Goal: Information Seeking & Learning: Learn about a topic

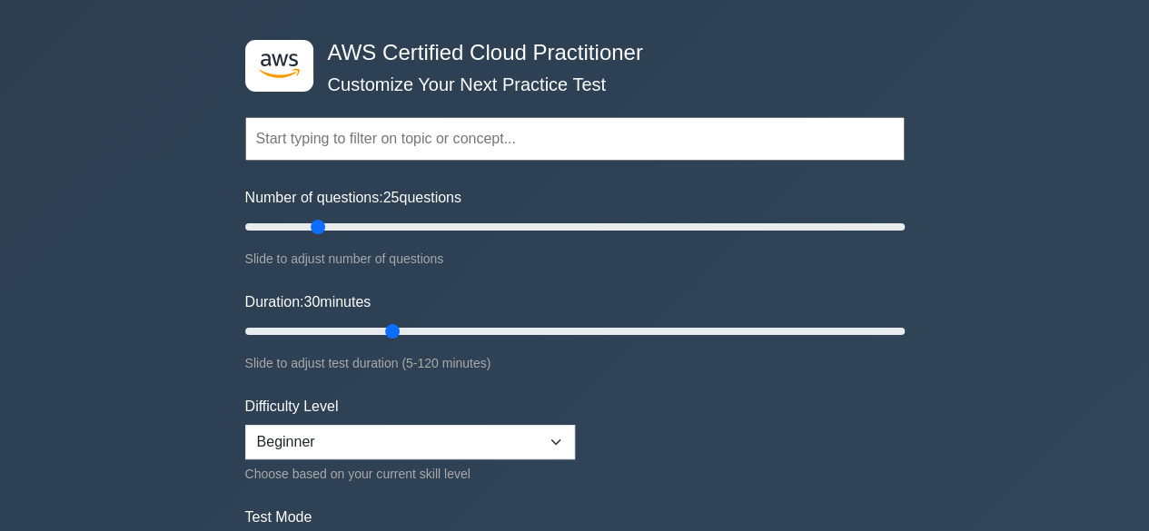
scroll to position [182, 0]
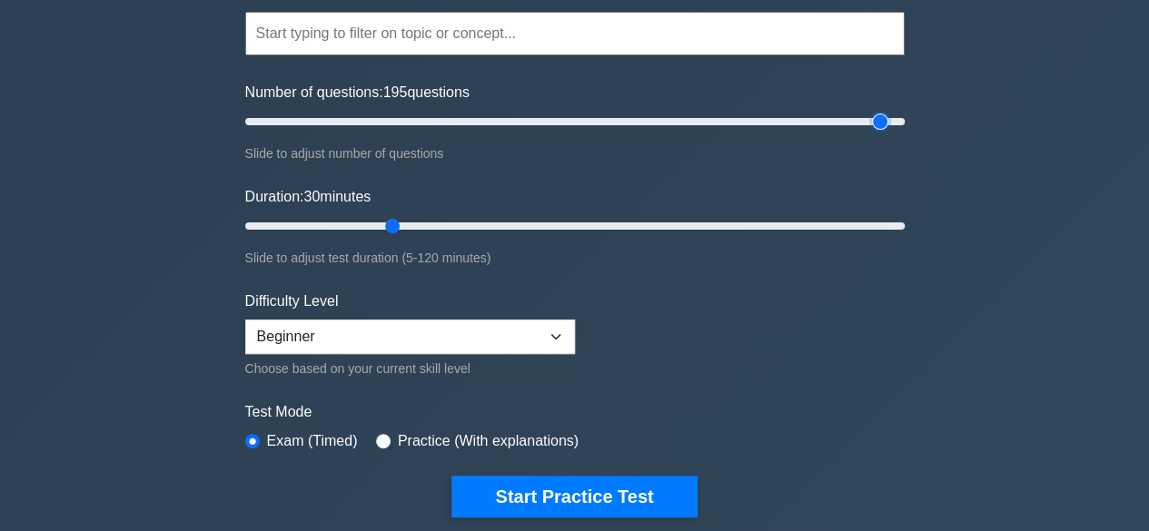
drag, startPoint x: 324, startPoint y: 126, endPoint x: 884, endPoint y: 115, distance: 559.6
type input "195"
click at [884, 115] on input "Number of questions: 195 questions" at bounding box center [574, 122] width 659 height 22
drag, startPoint x: 394, startPoint y: 221, endPoint x: 958, endPoint y: 209, distance: 564.2
type input "120"
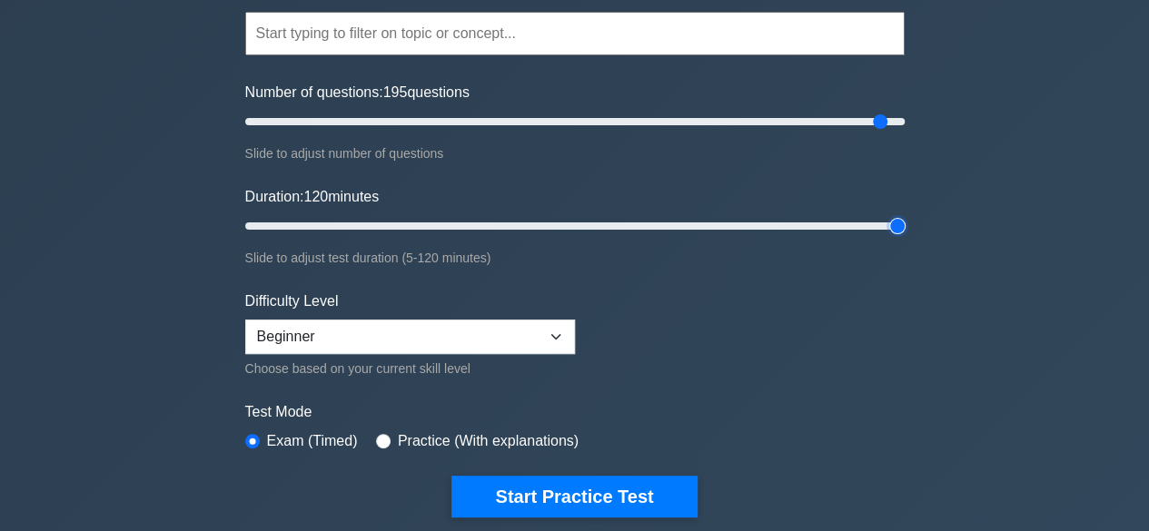
click at [905, 215] on input "Duration: 120 minutes" at bounding box center [574, 226] width 659 height 22
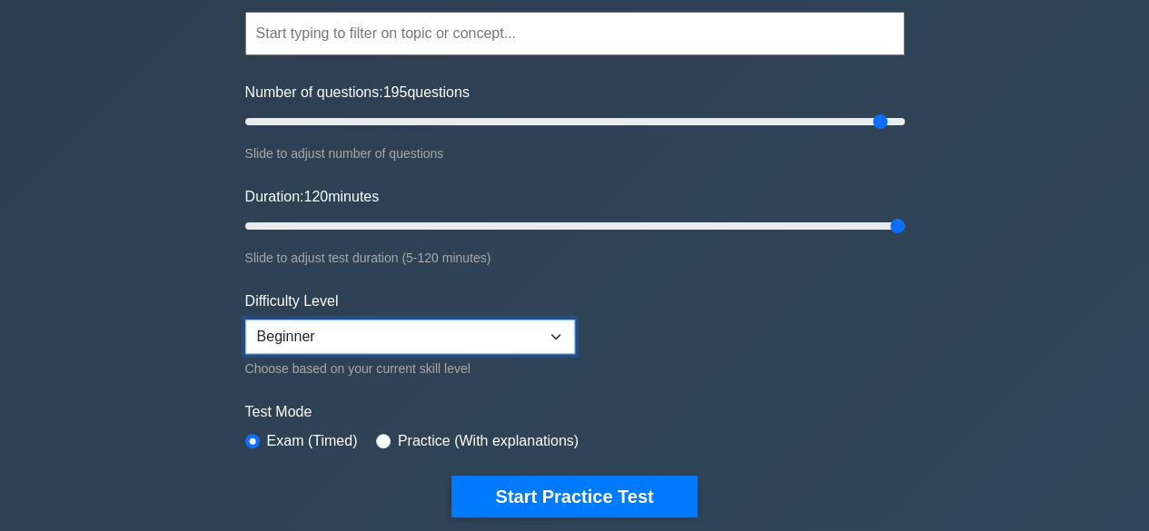
click at [381, 331] on select "Beginner Intermediate Expert" at bounding box center [410, 337] width 330 height 35
select select "expert"
click at [245, 320] on select "Beginner Intermediate Expert" at bounding box center [410, 337] width 330 height 35
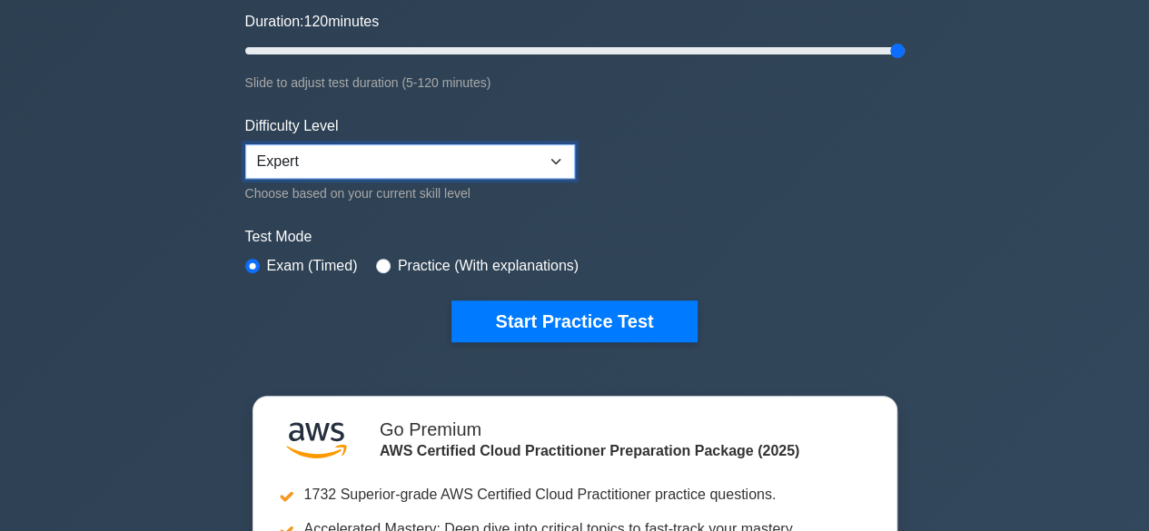
scroll to position [363, 0]
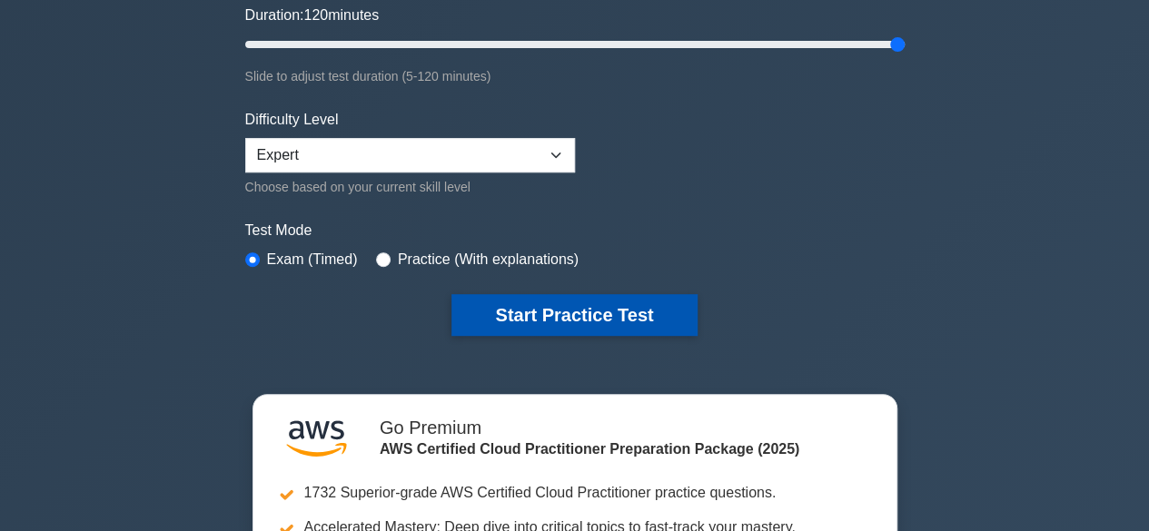
click at [487, 319] on button "Start Practice Test" at bounding box center [573, 315] width 245 height 42
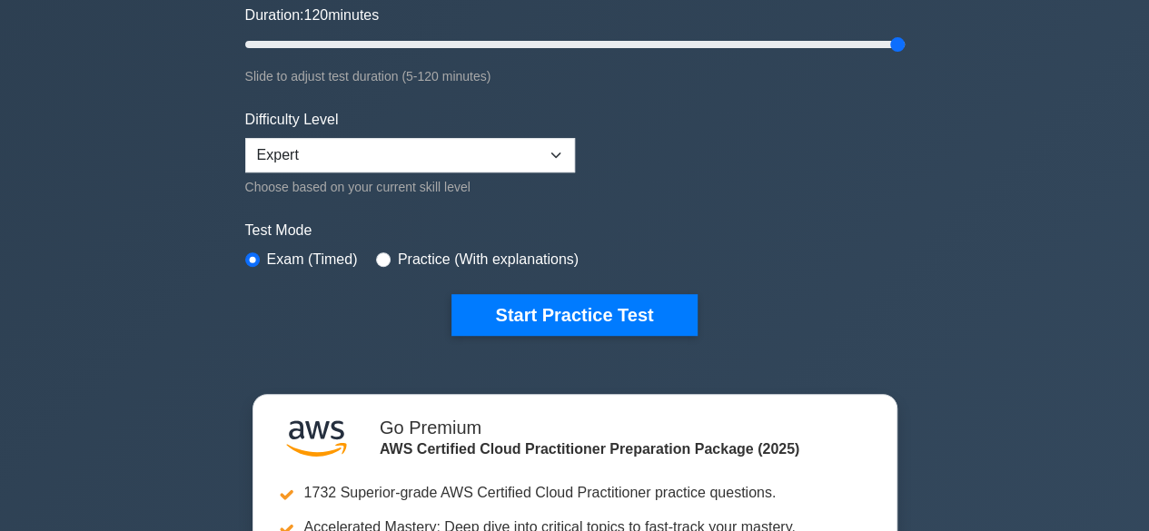
scroll to position [350, 0]
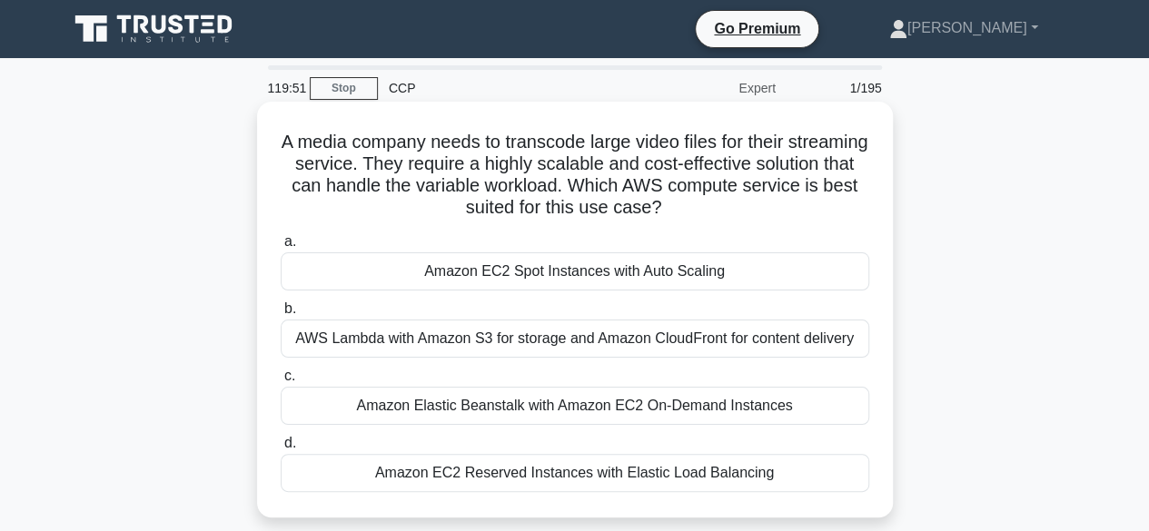
drag, startPoint x: 460, startPoint y: 166, endPoint x: 742, endPoint y: 212, distance: 285.2
click at [742, 212] on h5 "A media company needs to transcode large video files for their streaming servic…" at bounding box center [575, 175] width 592 height 89
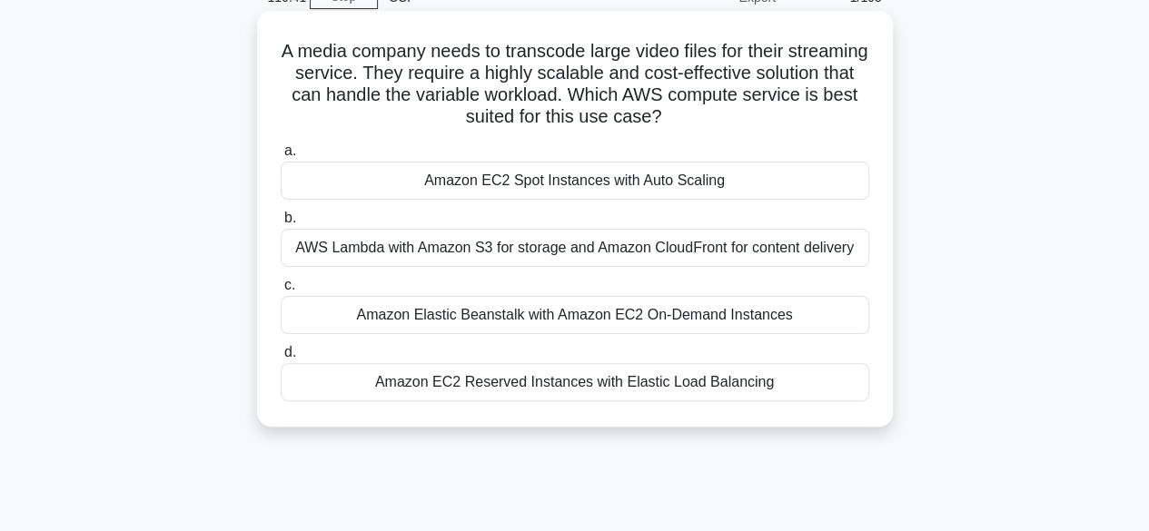
click at [568, 244] on div "AWS Lambda with Amazon S3 for storage and Amazon CloudFront for content delivery" at bounding box center [575, 248] width 589 height 38
click at [281, 224] on input "b. AWS Lambda with Amazon S3 for storage and Amazon CloudFront for content deli…" at bounding box center [281, 219] width 0 height 12
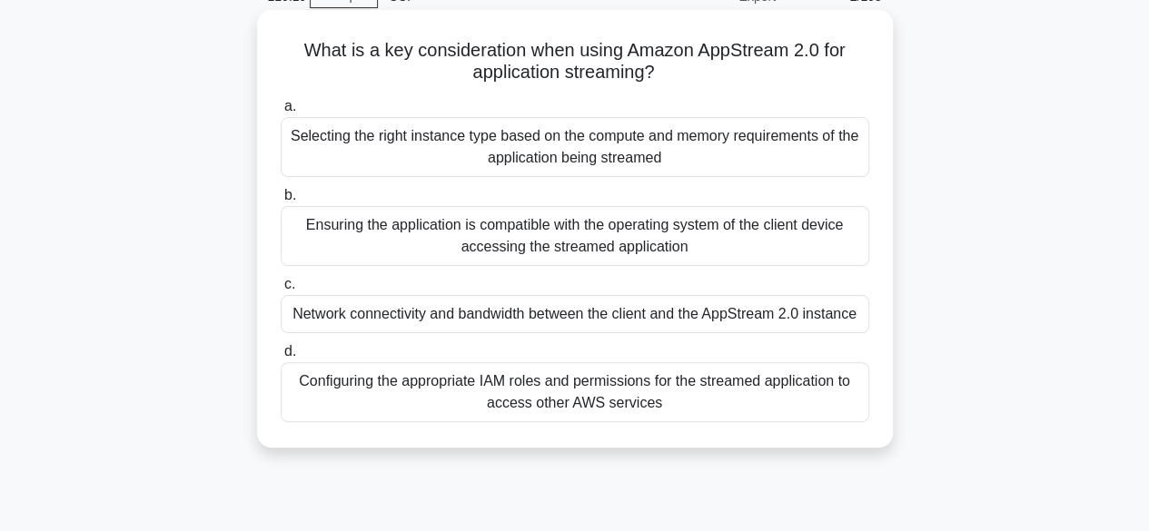
scroll to position [182, 0]
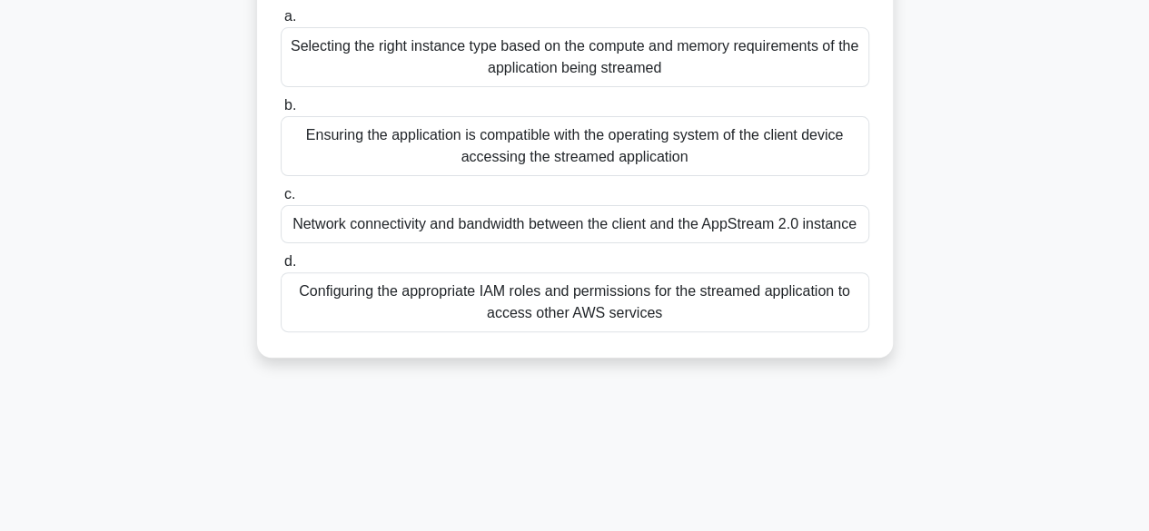
click at [625, 237] on div "Network connectivity and bandwidth between the client and the AppStream 2.0 ins…" at bounding box center [575, 224] width 589 height 38
click at [281, 201] on input "c. Network connectivity and bandwidth between the client and the AppStream 2.0 …" at bounding box center [281, 195] width 0 height 12
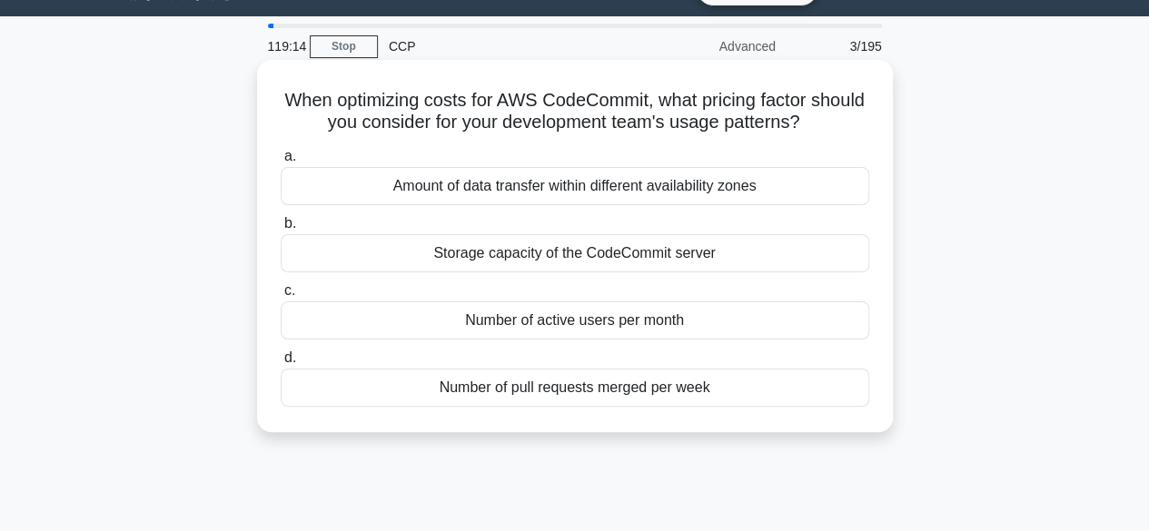
scroll to position [0, 0]
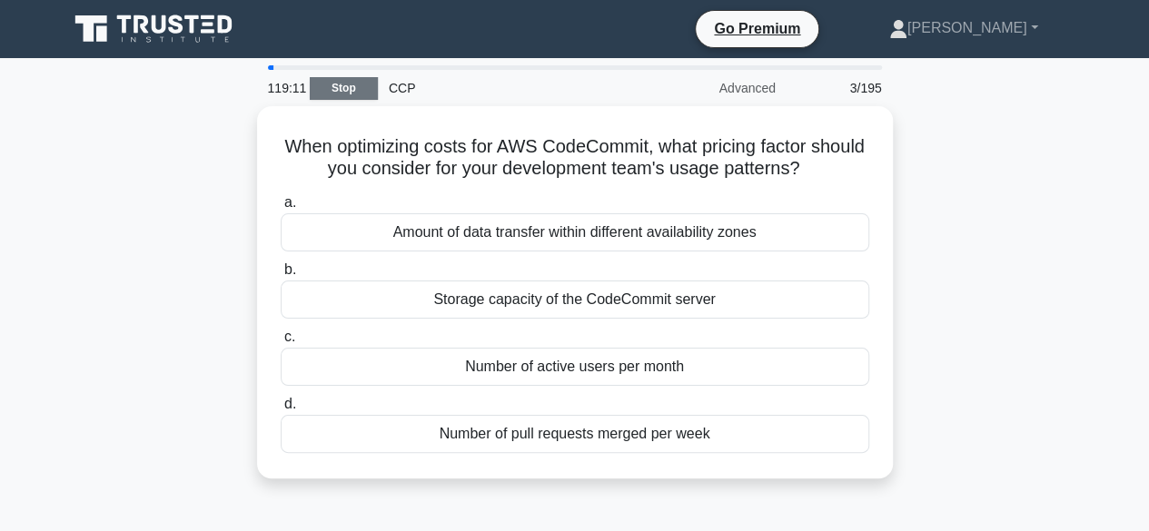
click at [343, 97] on link "Stop" at bounding box center [344, 88] width 68 height 23
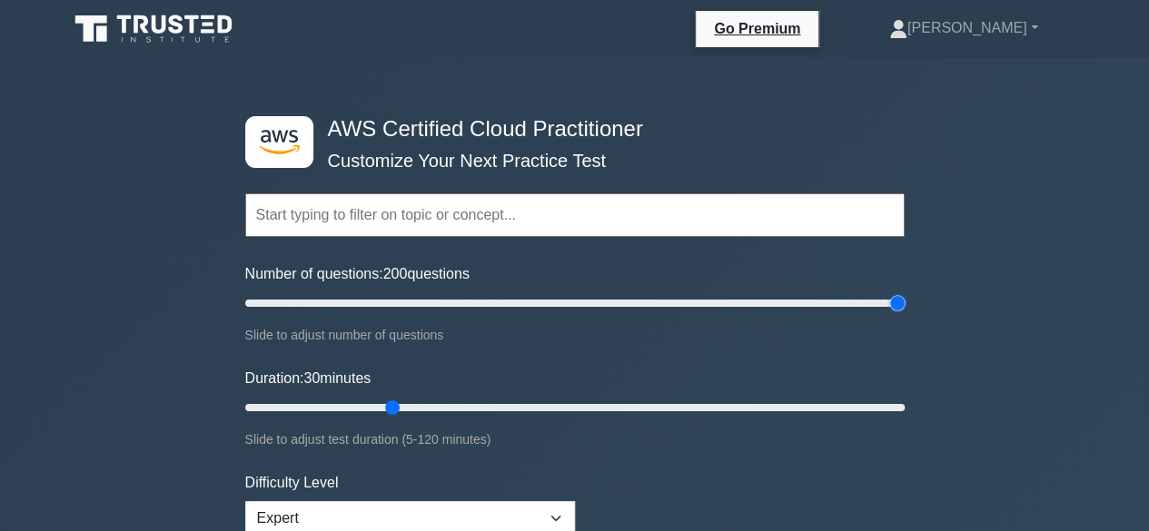
drag, startPoint x: 319, startPoint y: 302, endPoint x: 970, endPoint y: 282, distance: 651.5
type input "200"
click at [905, 292] on input "Number of questions: 200 questions" at bounding box center [574, 303] width 659 height 22
drag, startPoint x: 388, startPoint y: 404, endPoint x: 1091, endPoint y: 330, distance: 706.9
type input "120"
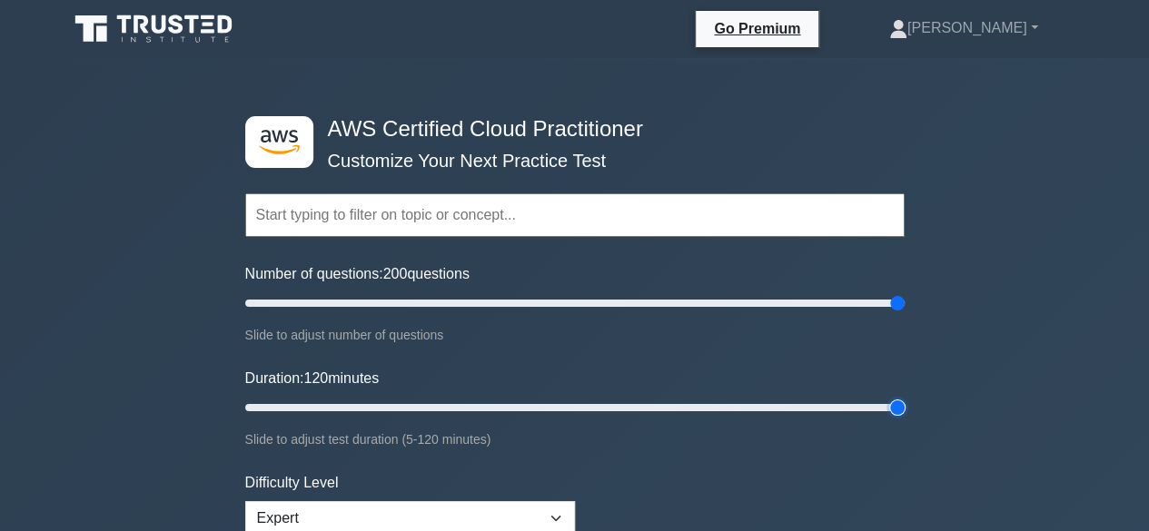
click at [905, 397] on input "Duration: 120 minutes" at bounding box center [574, 408] width 659 height 22
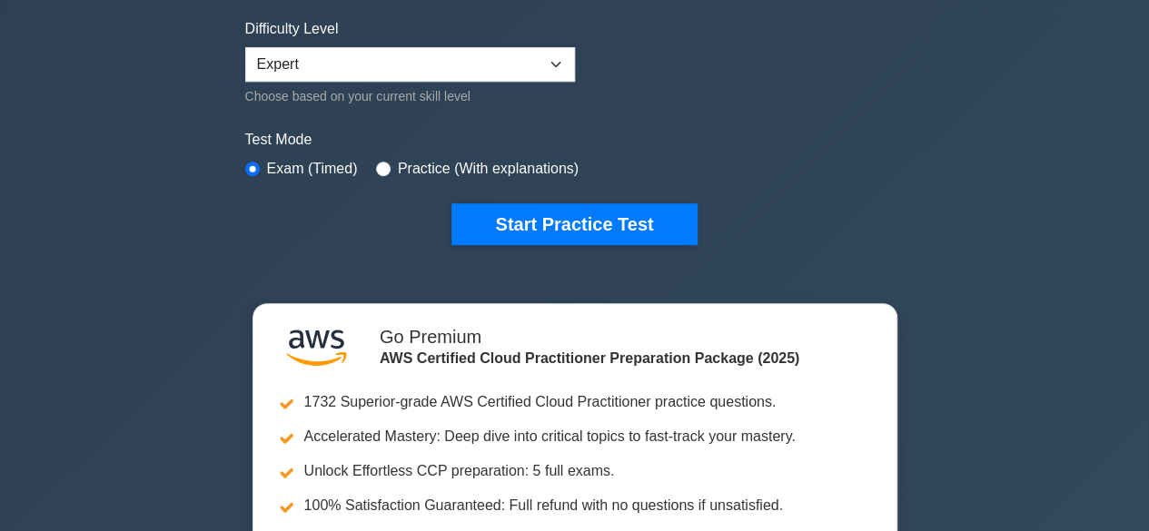
scroll to position [363, 0]
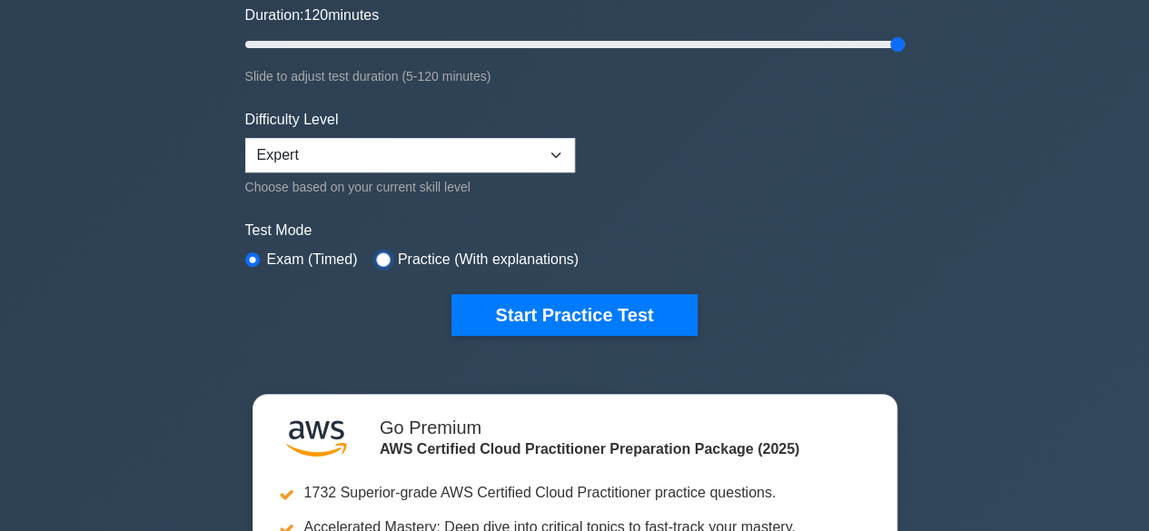
click at [378, 261] on input "radio" at bounding box center [383, 259] width 15 height 15
radio input "true"
click at [488, 284] on form "Topics Technologies and concepts Analytics Application Integration Business App…" at bounding box center [574, 55] width 659 height 561
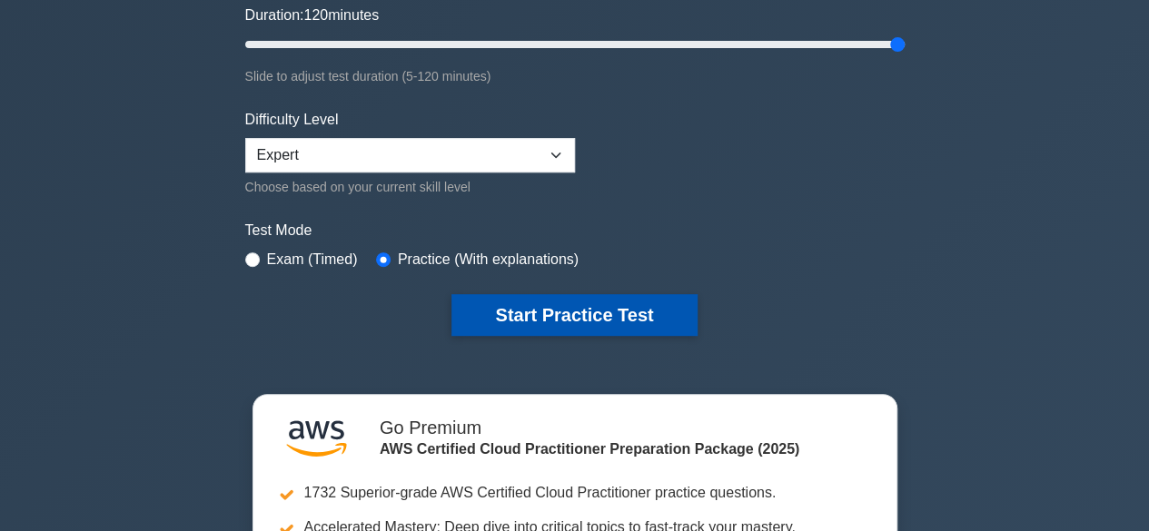
click at [523, 328] on button "Start Practice Test" at bounding box center [573, 315] width 245 height 42
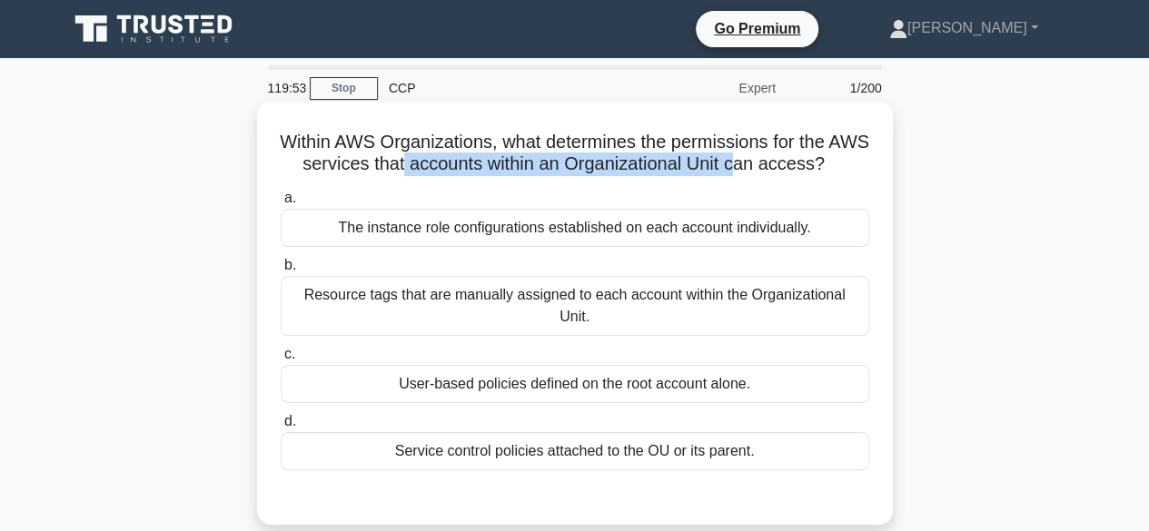
drag, startPoint x: 435, startPoint y: 161, endPoint x: 777, endPoint y: 166, distance: 342.5
click at [777, 166] on h5 "Within AWS Organizations, what determines the permissions for the AWS services …" at bounding box center [575, 153] width 592 height 45
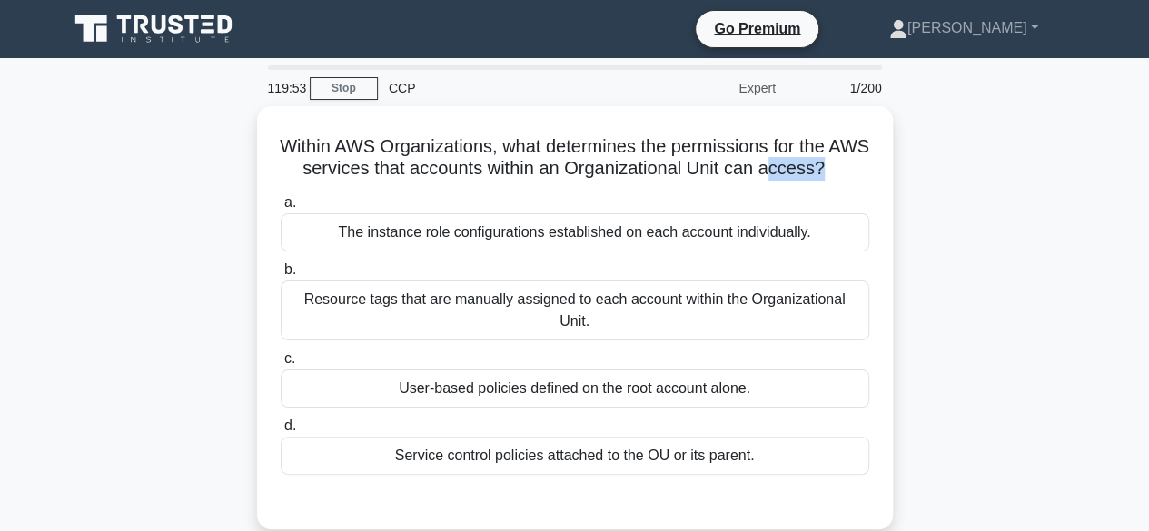
drag, startPoint x: 807, startPoint y: 163, endPoint x: 924, endPoint y: 159, distance: 117.3
click at [924, 159] on div "Within AWS Organizations, what determines the permissions for the AWS services …" at bounding box center [574, 328] width 1035 height 445
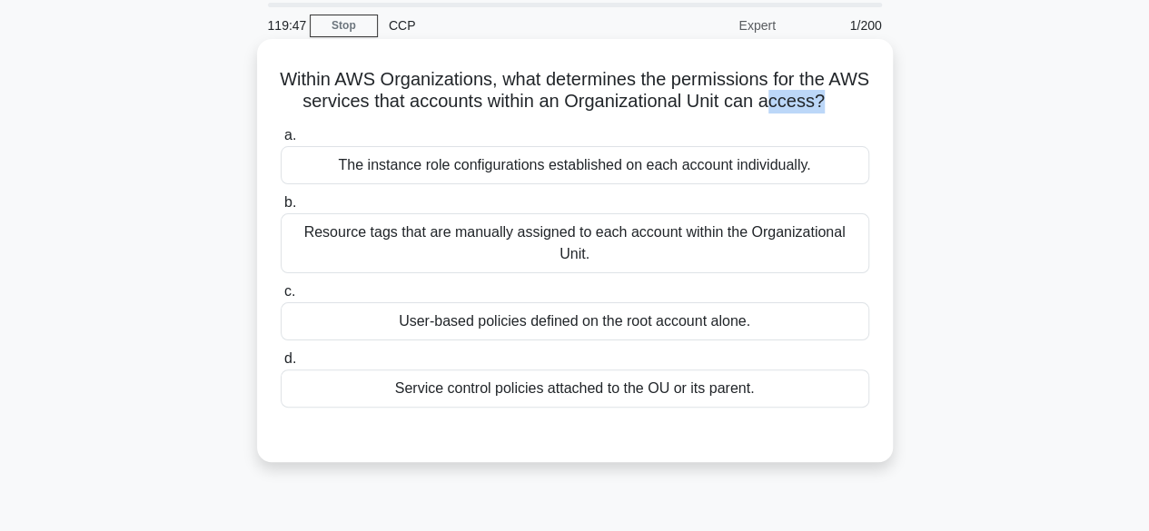
scroll to position [91, 0]
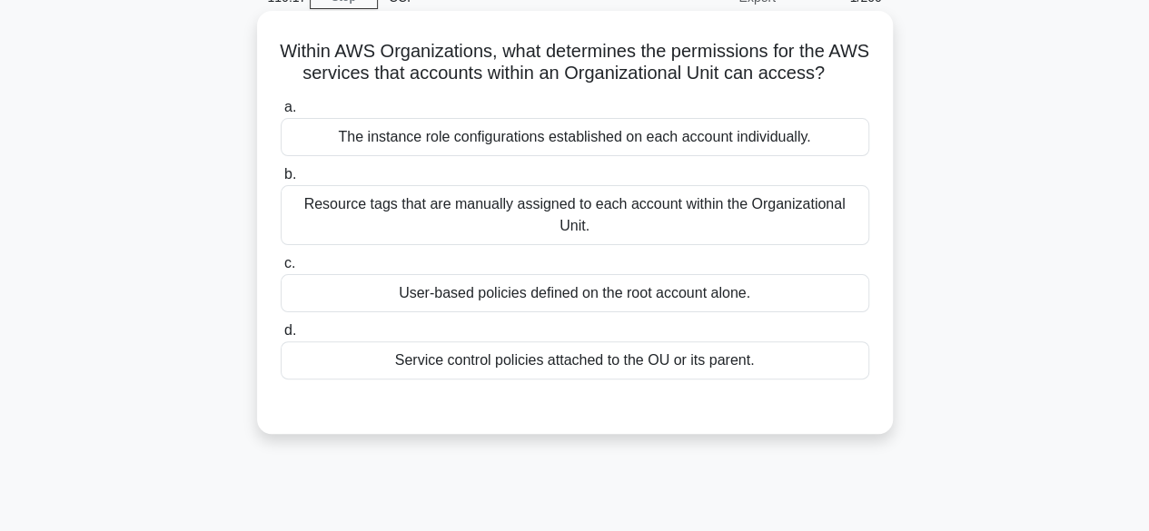
click at [519, 286] on div "User-based policies defined on the root account alone." at bounding box center [575, 293] width 589 height 38
click at [281, 270] on input "c. User-based policies defined on the root account alone." at bounding box center [281, 264] width 0 height 12
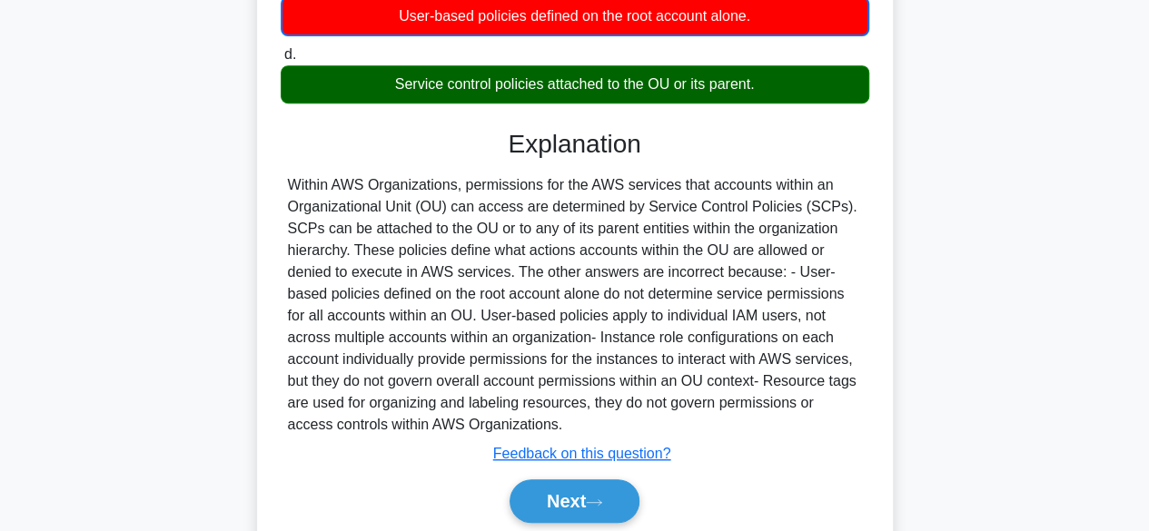
scroll to position [450, 0]
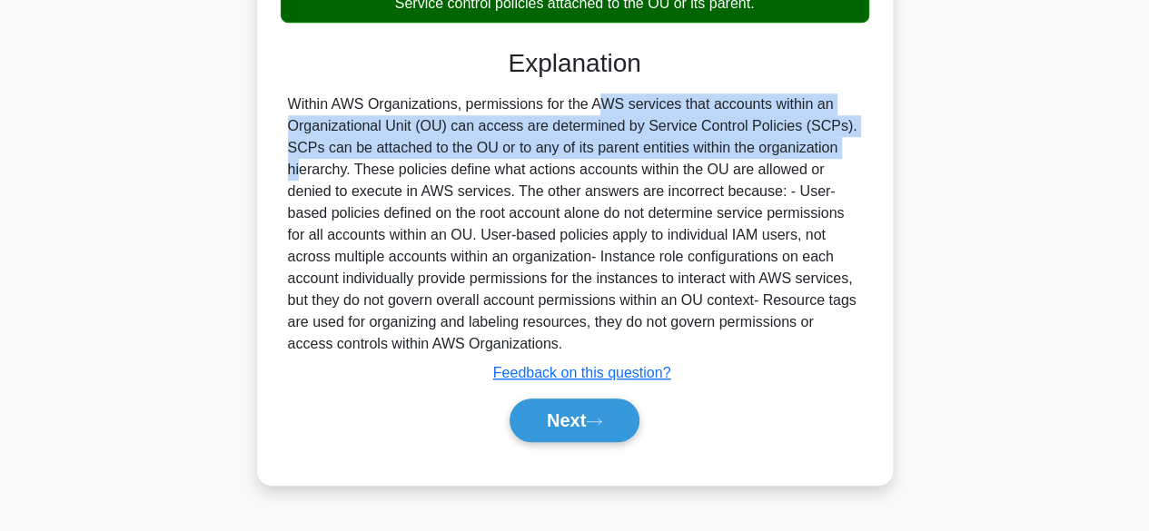
drag, startPoint x: 492, startPoint y: 109, endPoint x: 743, endPoint y: 148, distance: 253.7
click at [743, 148] on div "Within AWS Organizations, permissions for the AWS services that accounts within…" at bounding box center [575, 225] width 574 height 262
click at [570, 399] on button "Next" at bounding box center [575, 421] width 130 height 44
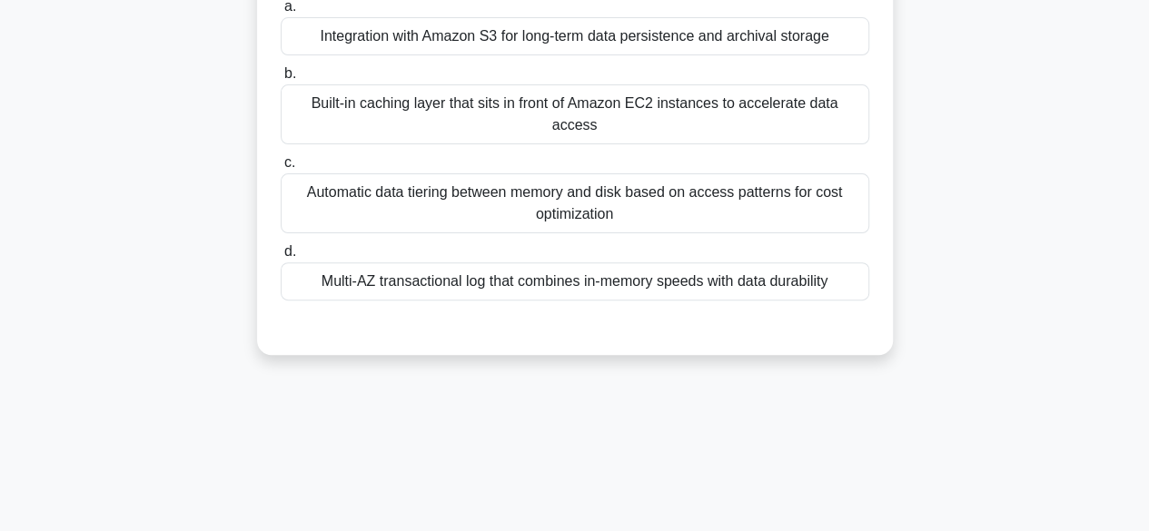
scroll to position [91, 0]
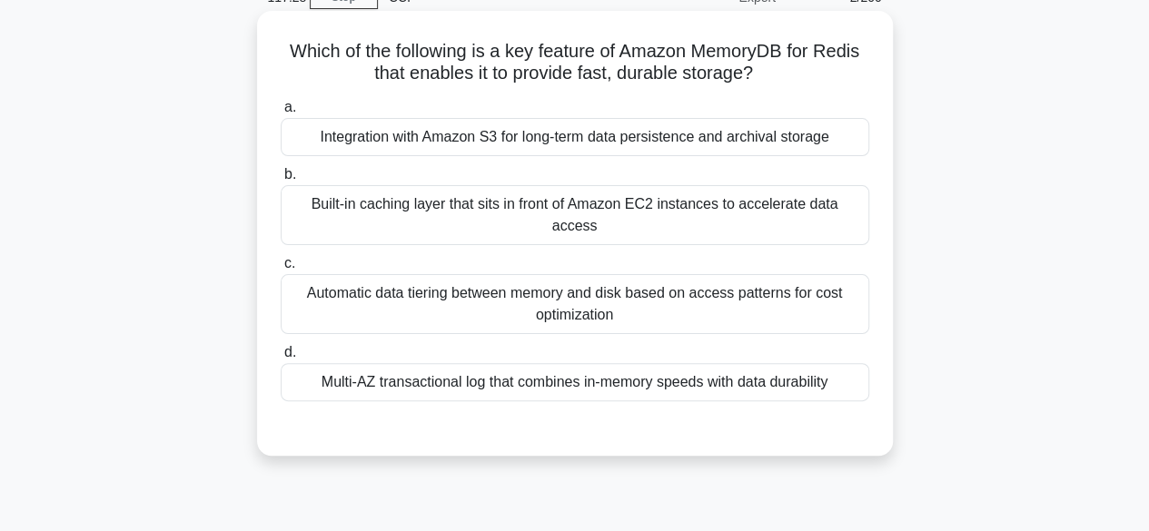
click at [579, 286] on div "Automatic data tiering between memory and disk based on access patterns for cos…" at bounding box center [575, 304] width 589 height 60
click at [281, 270] on input "c. Automatic data tiering between memory and disk based on access patterns for …" at bounding box center [281, 264] width 0 height 12
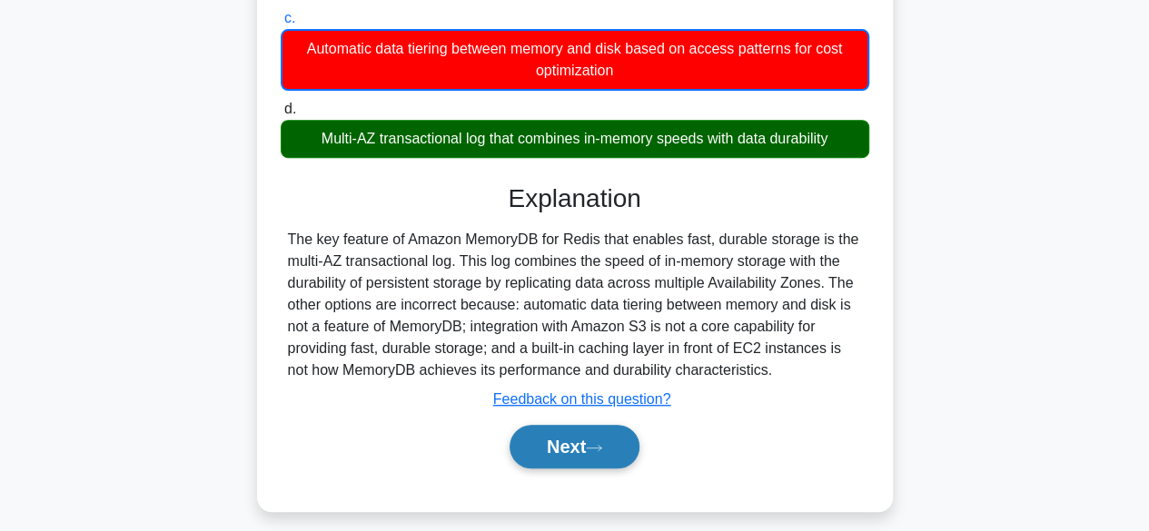
scroll to position [363, 0]
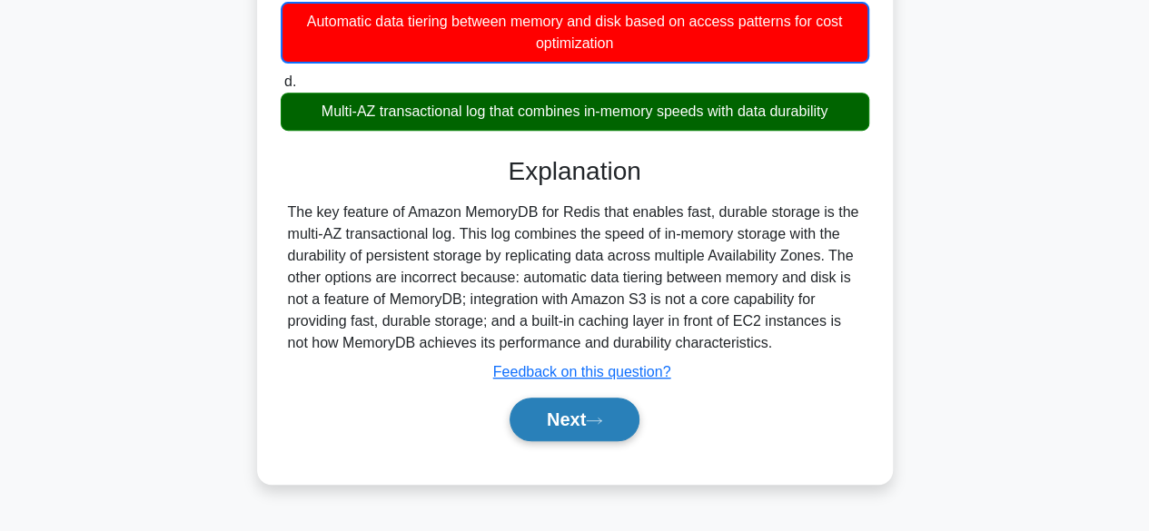
click at [572, 408] on button "Next" at bounding box center [575, 420] width 130 height 44
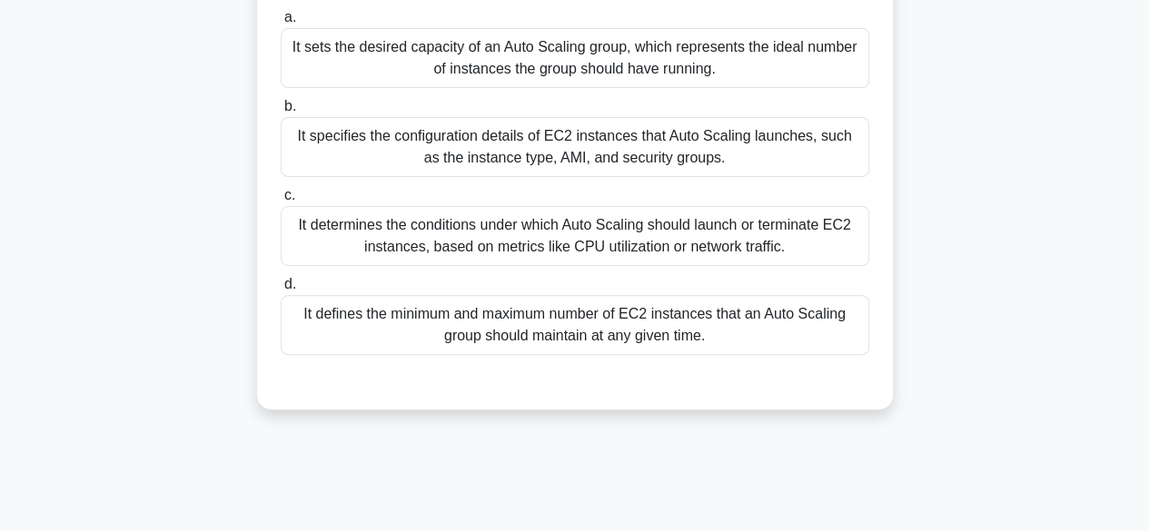
scroll to position [182, 0]
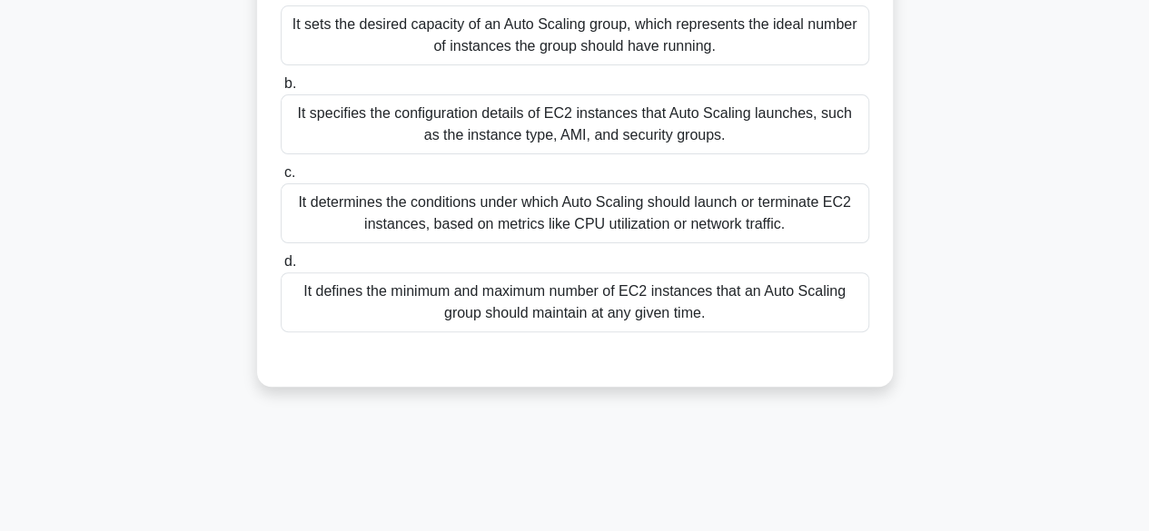
click at [534, 313] on div "It defines the minimum and maximum number of EC2 instances that an Auto Scaling…" at bounding box center [575, 302] width 589 height 60
click at [281, 268] on input "d. It defines the minimum and maximum number of EC2 instances that an Auto Scal…" at bounding box center [281, 262] width 0 height 12
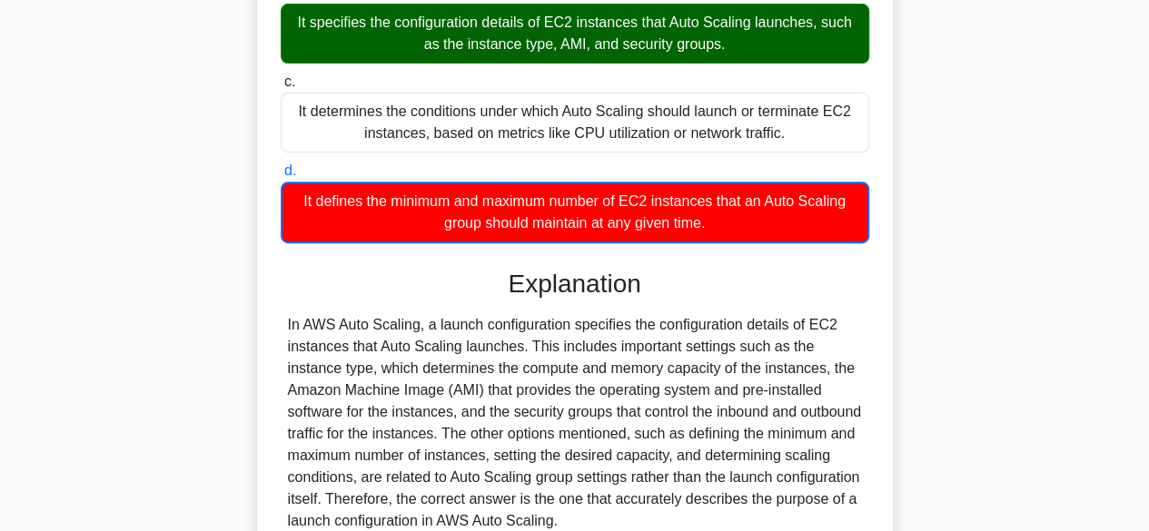
scroll to position [363, 0]
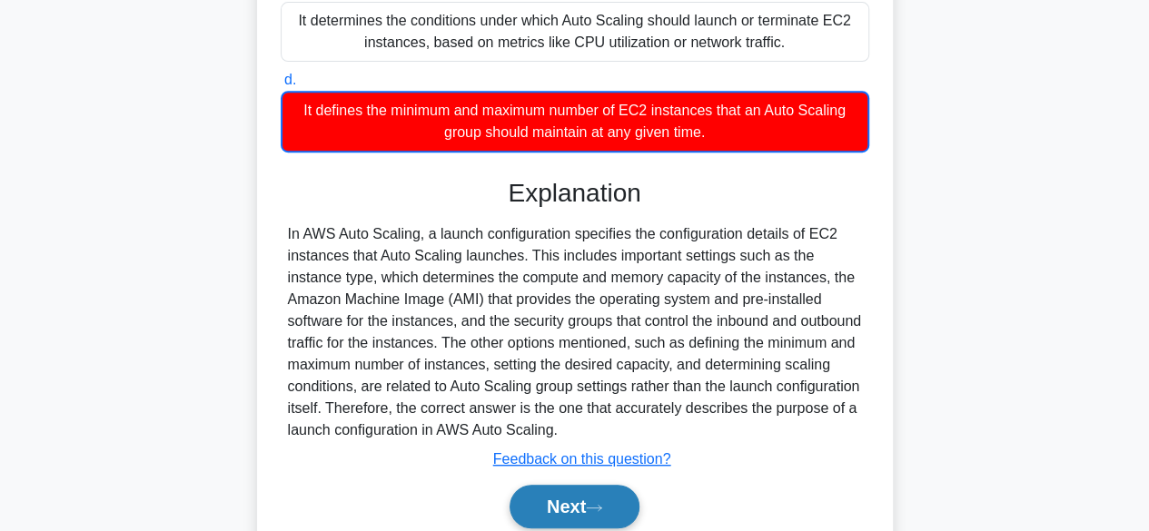
click at [537, 517] on button "Next" at bounding box center [575, 507] width 130 height 44
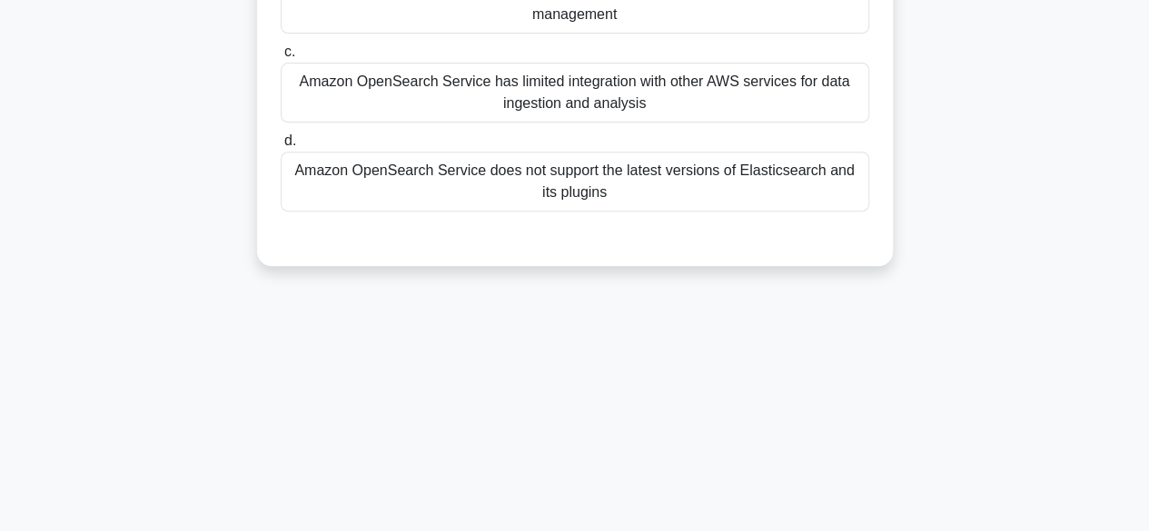
scroll to position [177, 0]
